Goal: Transaction & Acquisition: Book appointment/travel/reservation

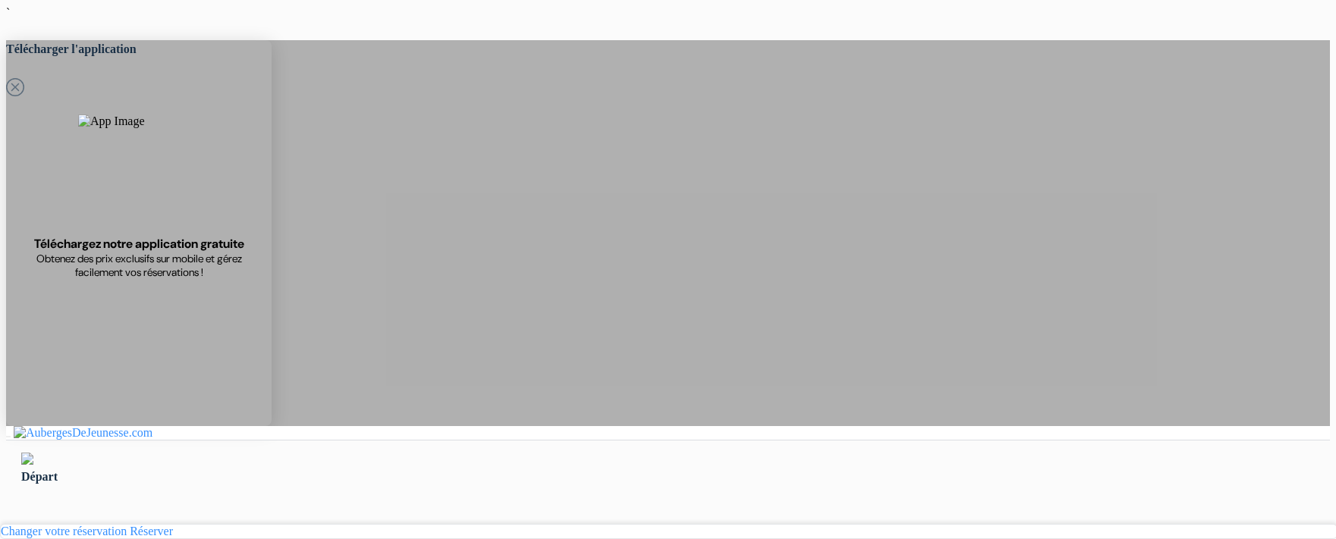
select select "3"
select select "1"
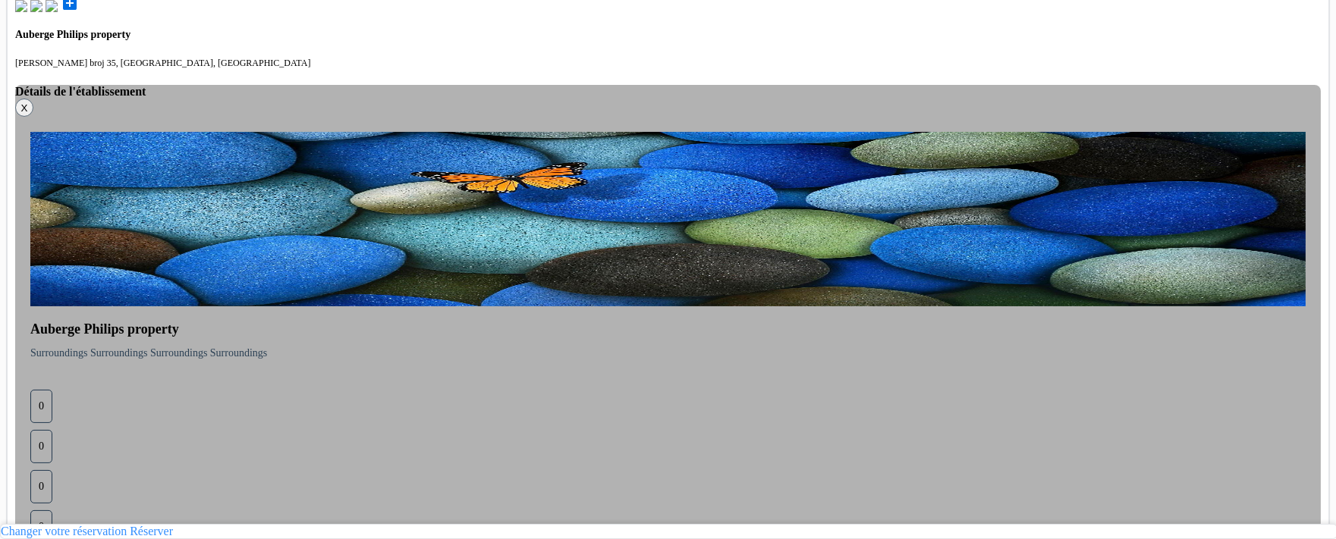
scroll to position [681, 0]
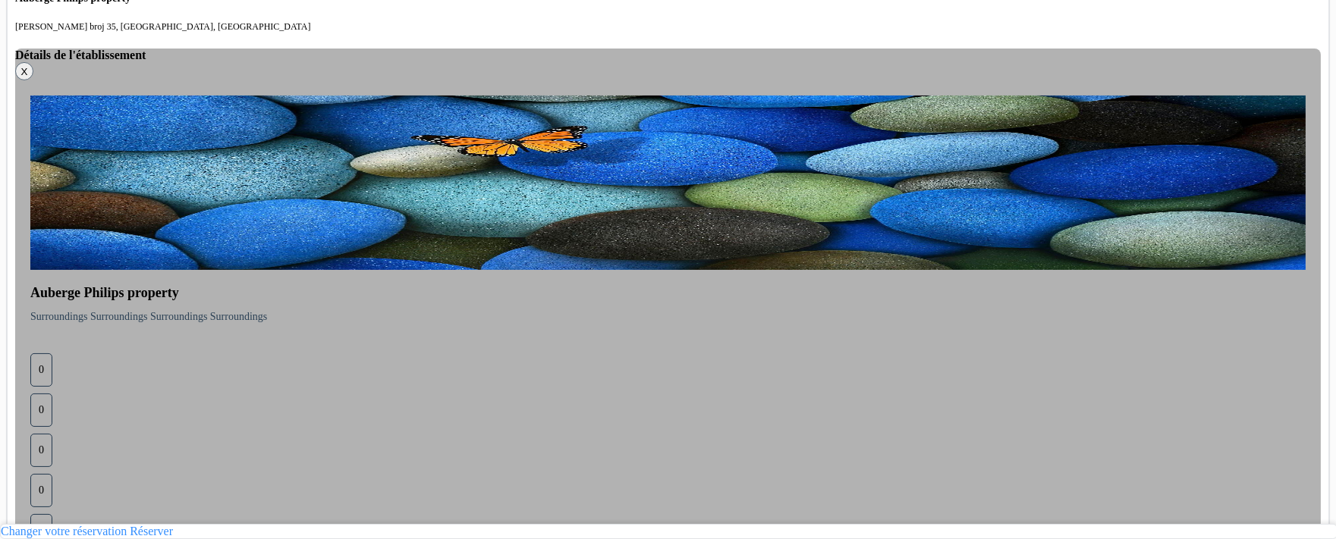
drag, startPoint x: 911, startPoint y: 292, endPoint x: 912, endPoint y: 321, distance: 28.9
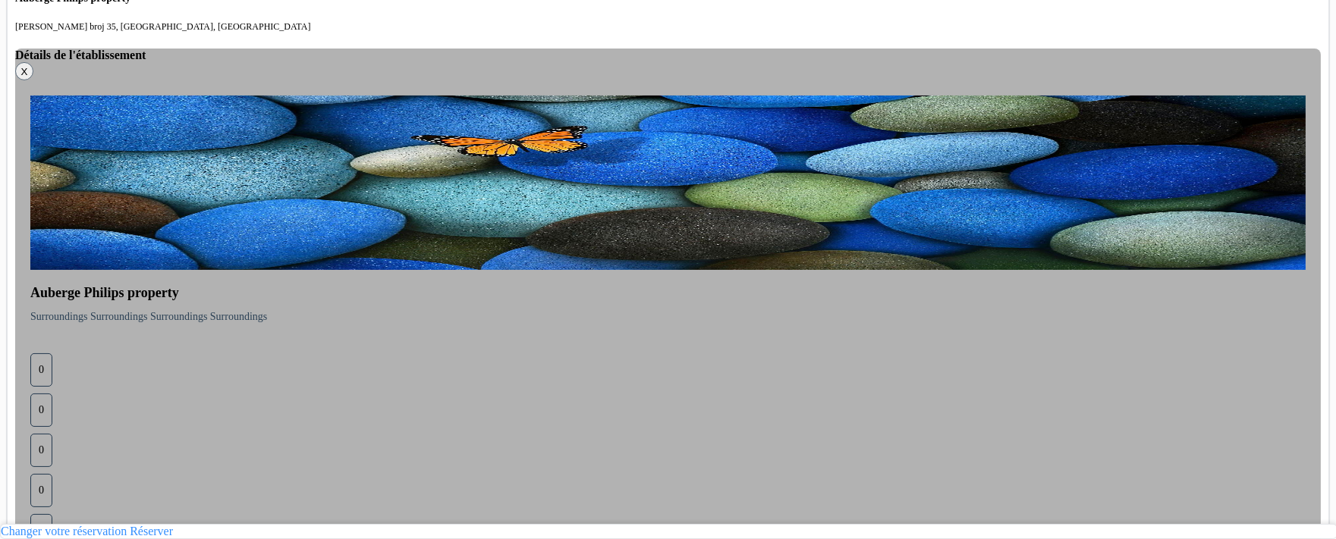
drag, startPoint x: 912, startPoint y: 321, endPoint x: 785, endPoint y: 280, distance: 133.8
drag, startPoint x: 785, startPoint y: 280, endPoint x: 937, endPoint y: 334, distance: 161.9
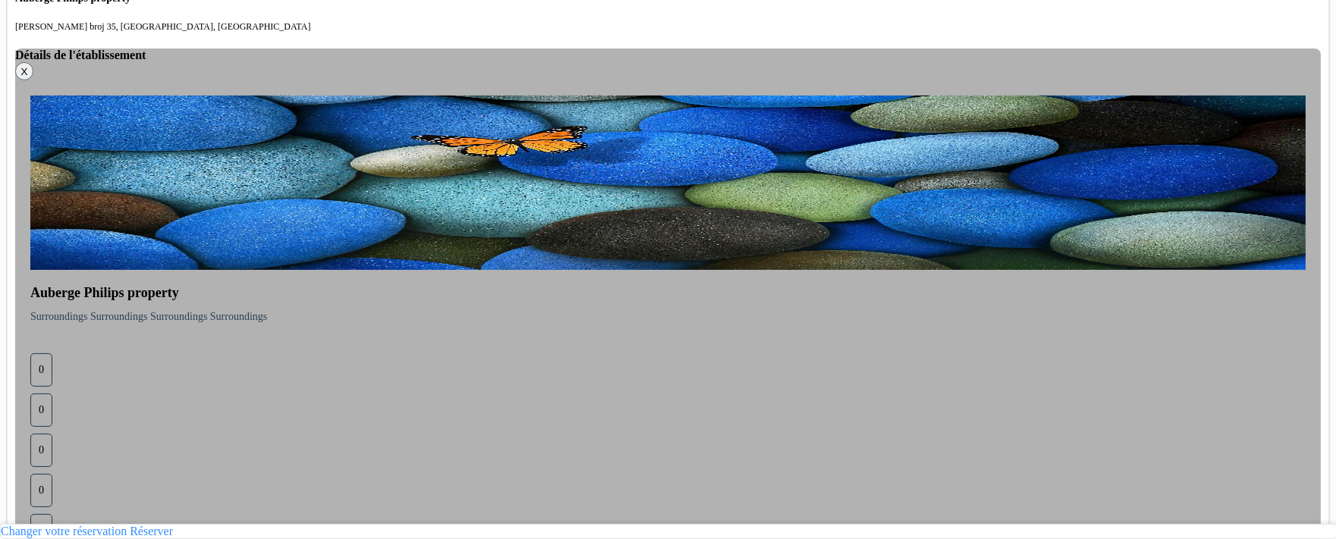
drag, startPoint x: 937, startPoint y: 334, endPoint x: 840, endPoint y: 279, distance: 111.8
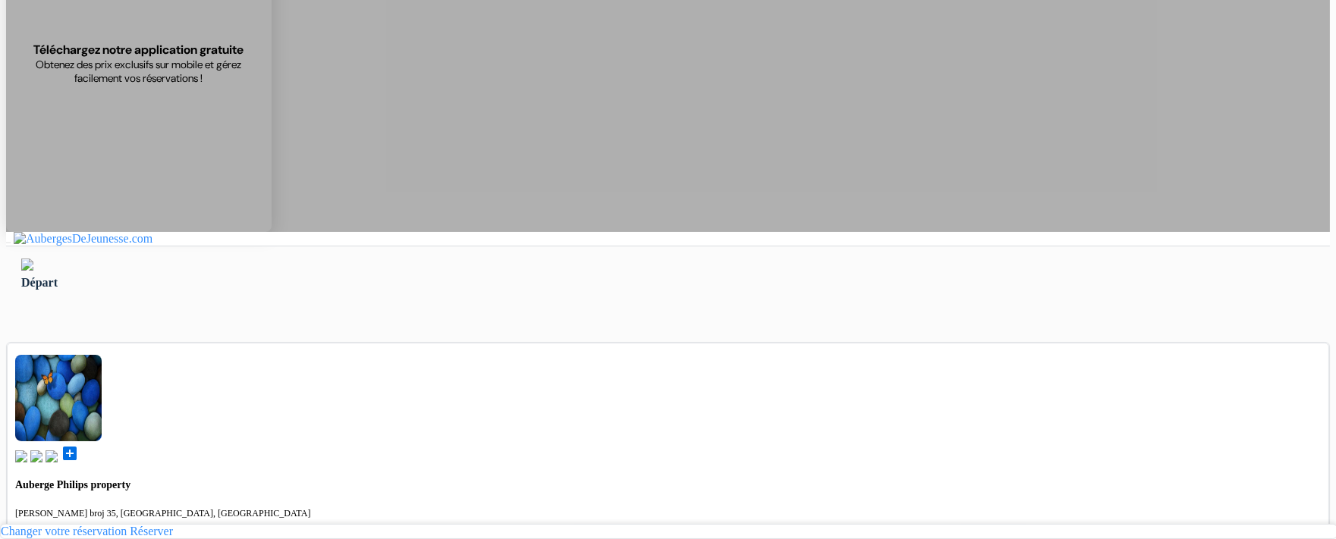
scroll to position [0, 0]
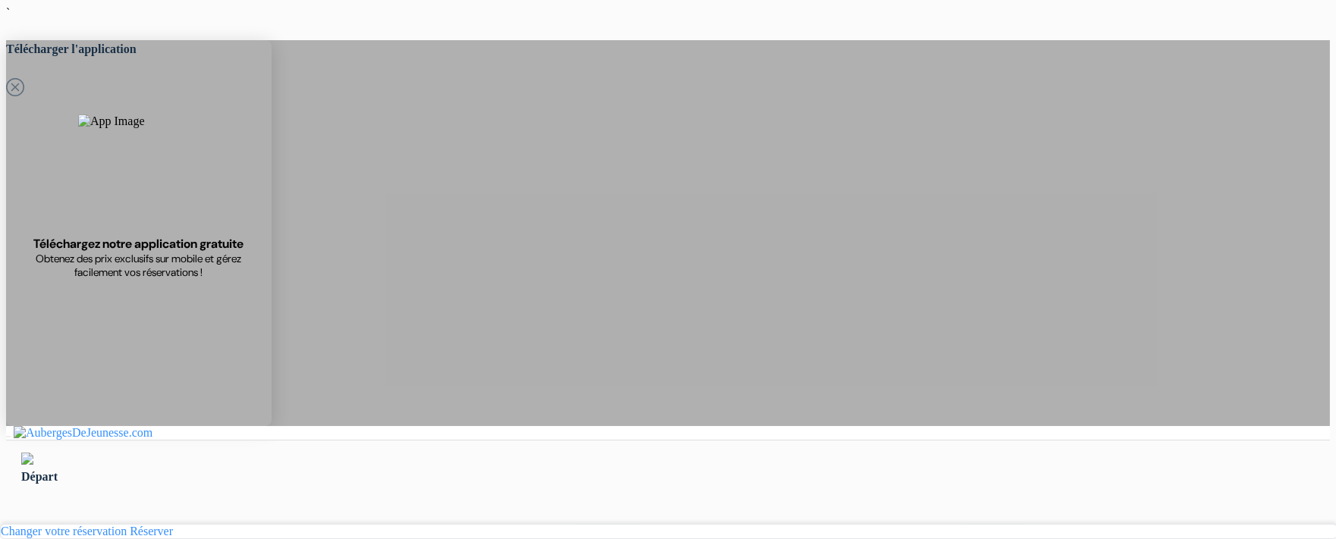
click at [356, 453] on div at bounding box center [667, 460] width 1293 height 15
drag, startPoint x: 356, startPoint y: 92, endPoint x: 719, endPoint y: 97, distance: 362.6
click at [719, 441] on div "Départ" at bounding box center [667, 470] width 1323 height 58
click at [719, 468] on div "Départ" at bounding box center [667, 477] width 1293 height 18
